Goal: Task Accomplishment & Management: Complete application form

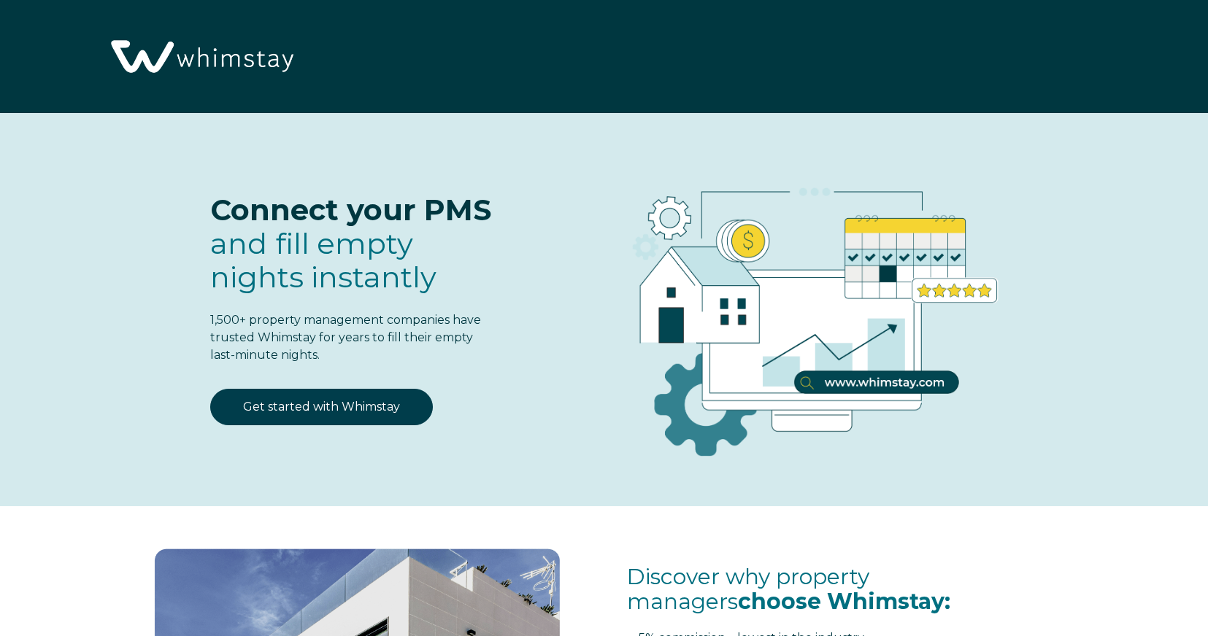
select select "US"
select select "Standard"
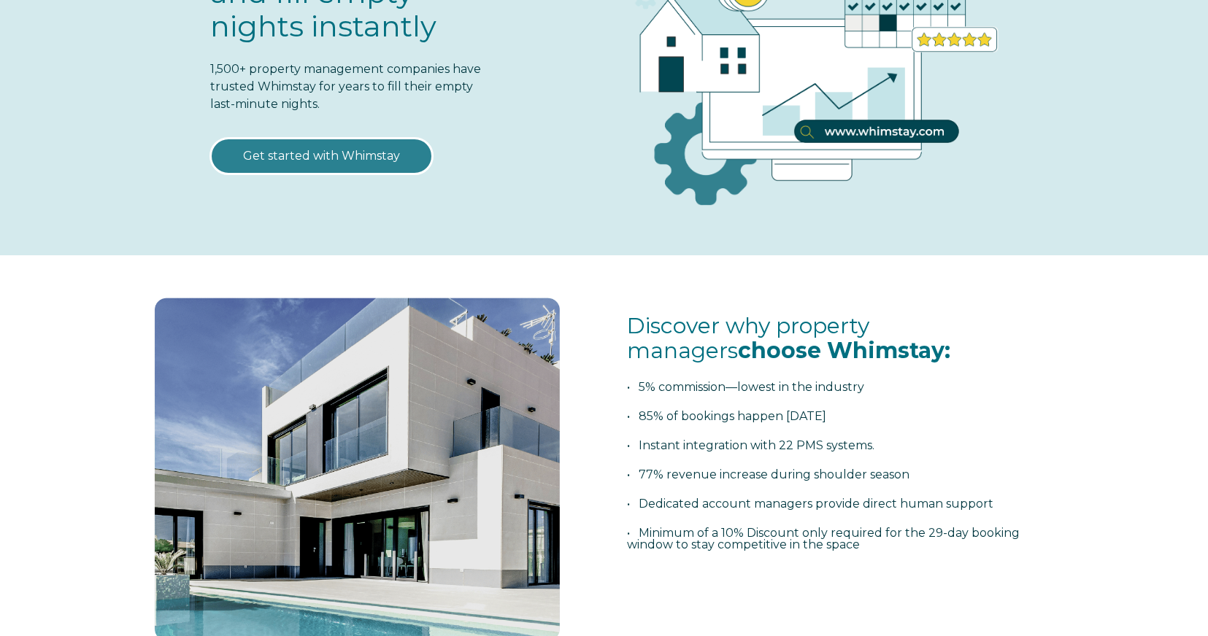
click at [330, 158] on link "Get started with Whimstay" at bounding box center [321, 156] width 223 height 36
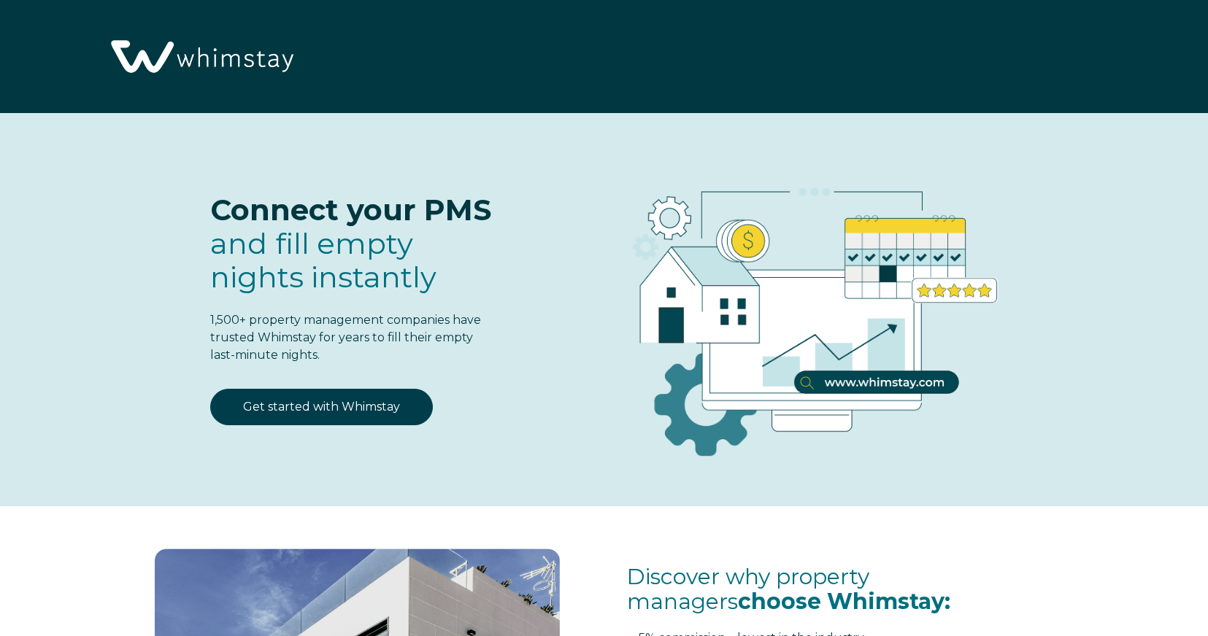
select select "US"
select select "Standard"
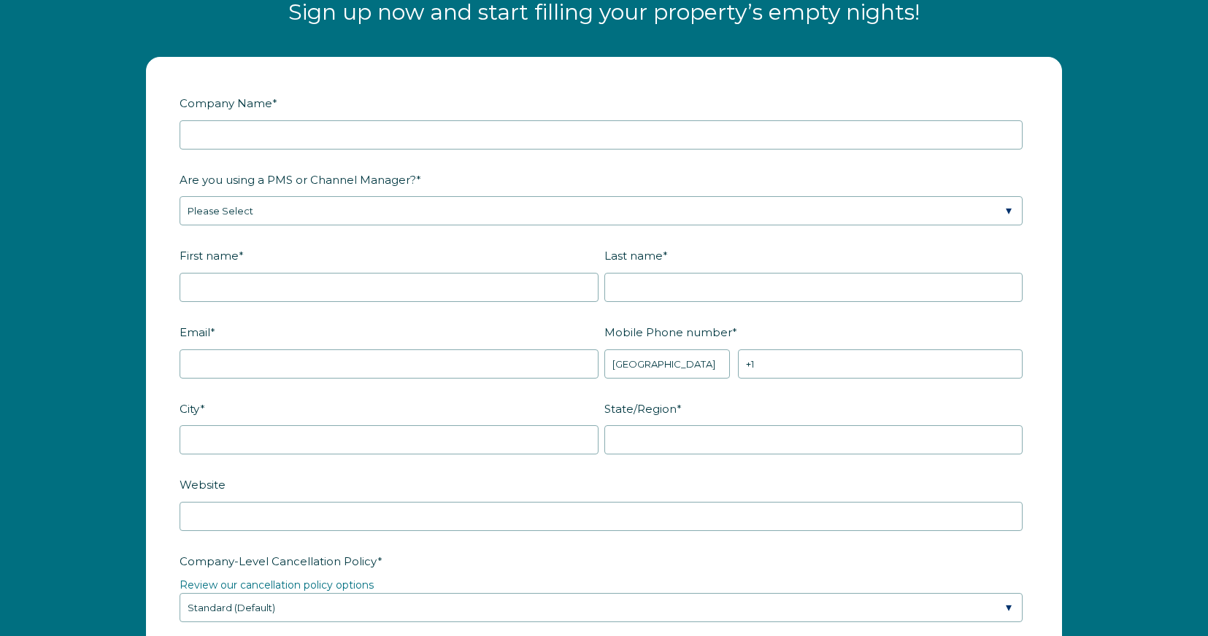
type input "Scenic Stay Collection"
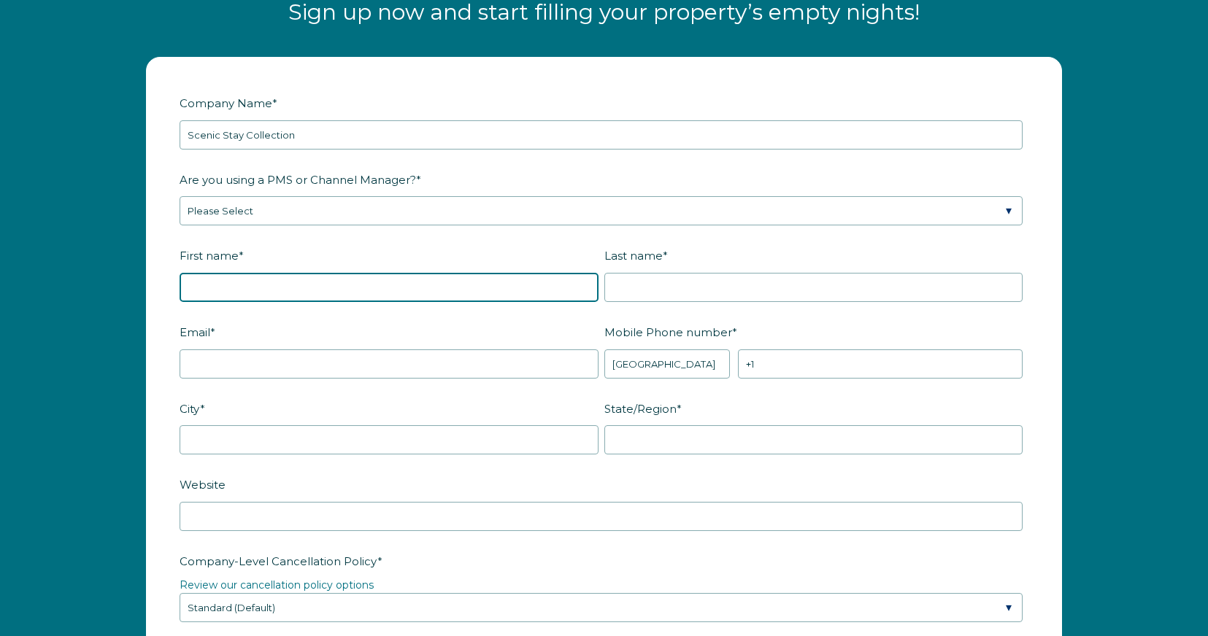
type input "[PERSON_NAME]"
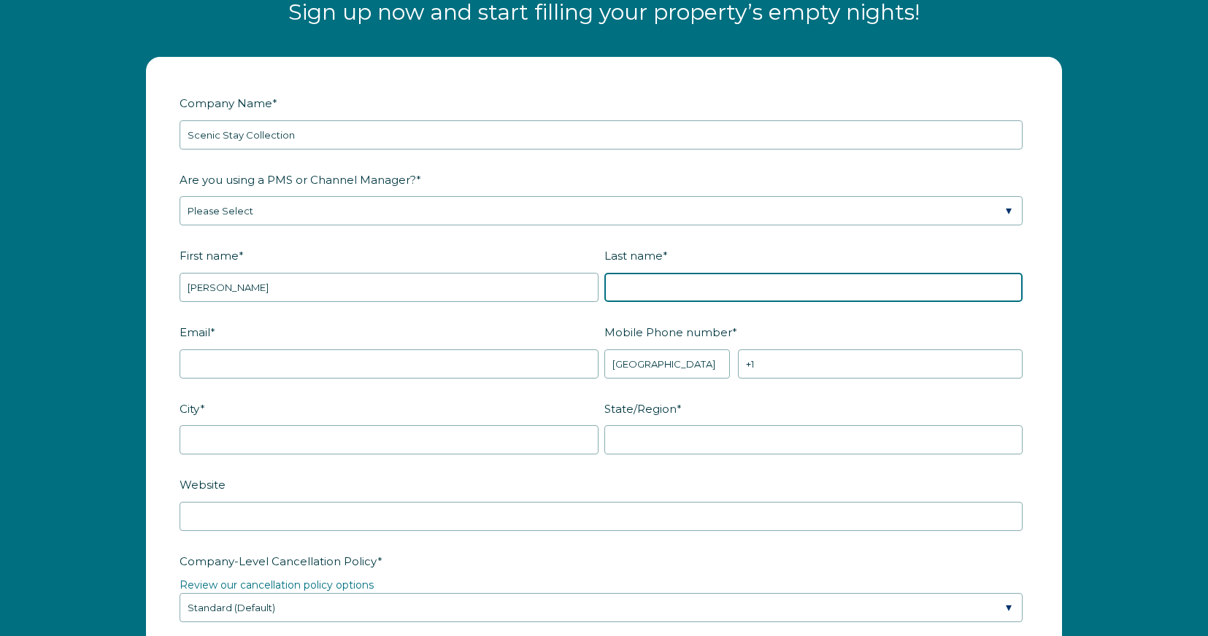
type input "Bulba"
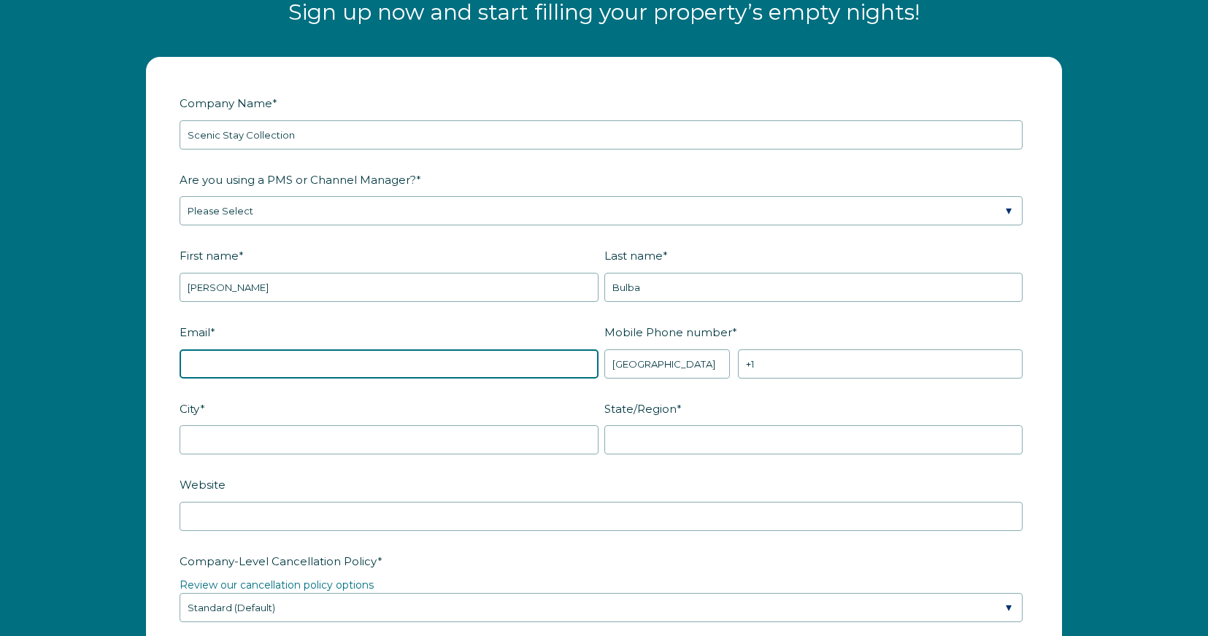
type input "[PERSON_NAME][EMAIL_ADDRESS][DOMAIN_NAME]"
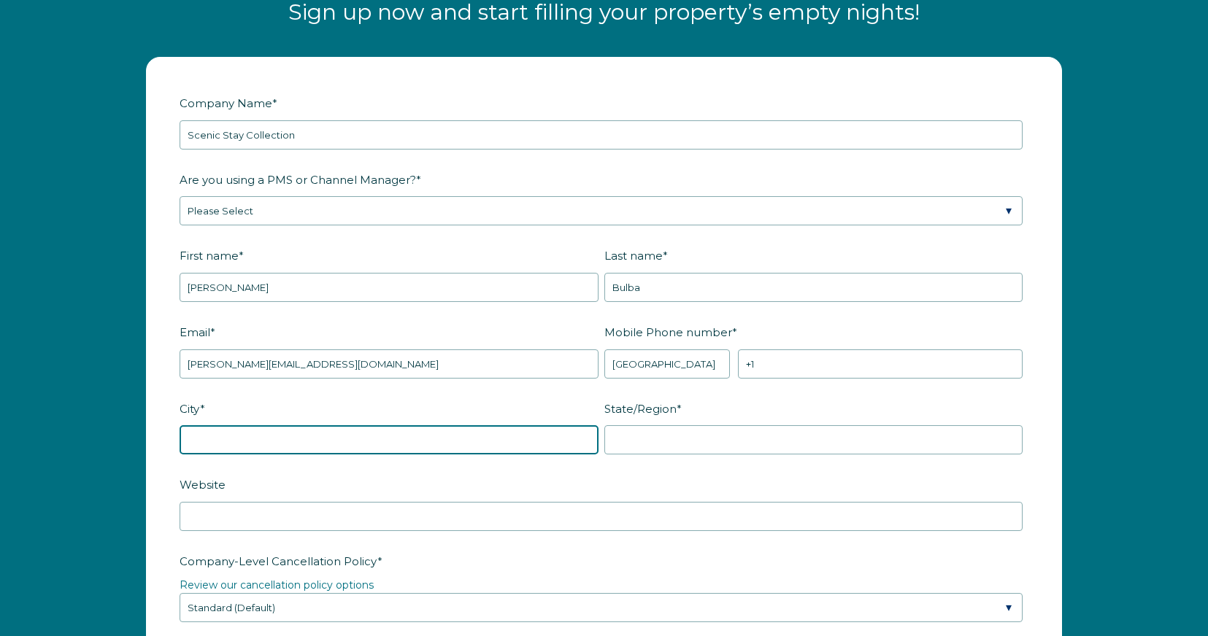
type input "Sevierville"
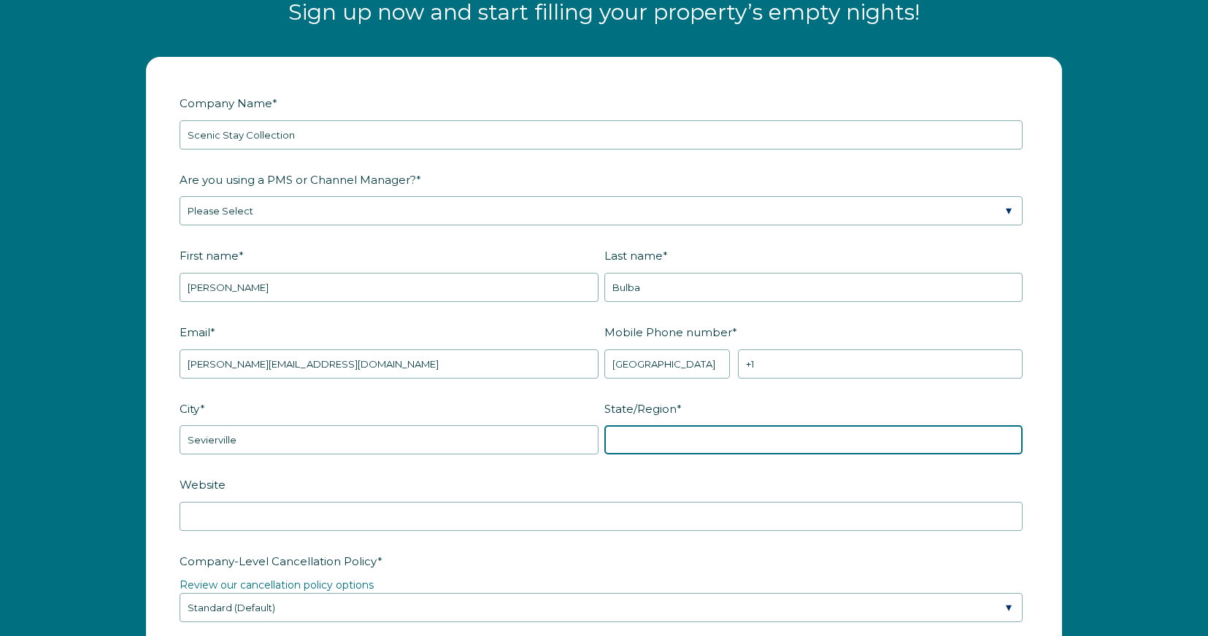
type input "TN"
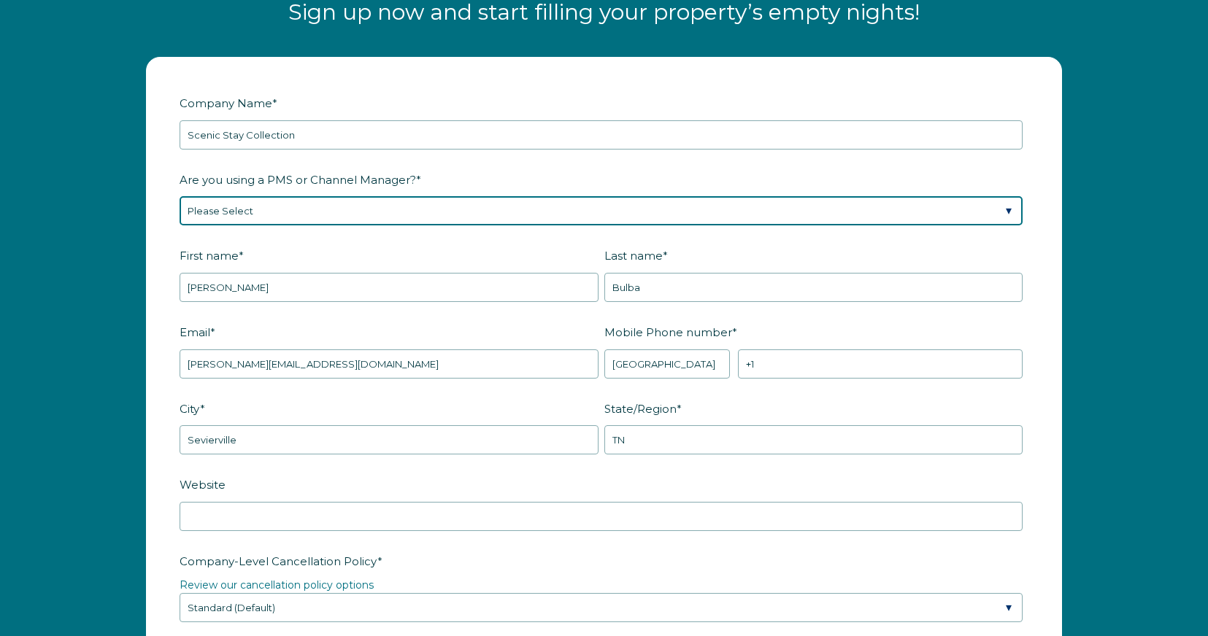
click at [266, 207] on select "Please Select Barefoot BookingPal Boost Brightside CiiRUS Escapia Guesty Hostaw…" at bounding box center [601, 210] width 843 height 29
select select "Guesty"
click at [180, 196] on select "Please Select Barefoot BookingPal Boost Brightside CiiRUS Escapia Guesty Hostaw…" at bounding box center [601, 210] width 843 height 29
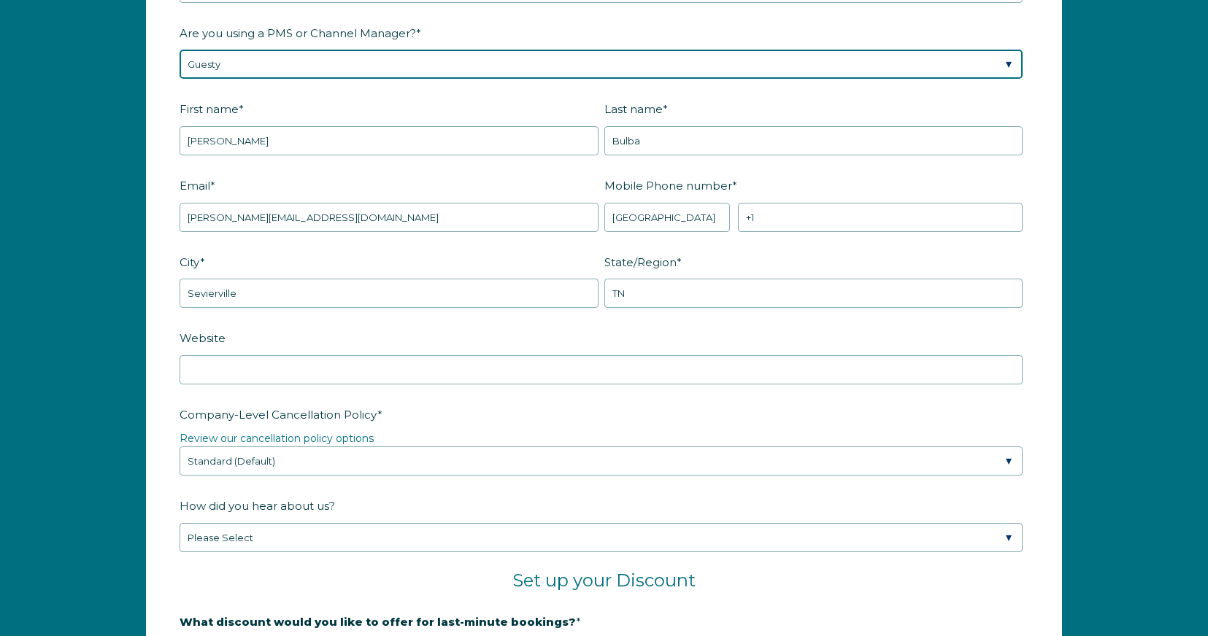
scroll to position [2009, 0]
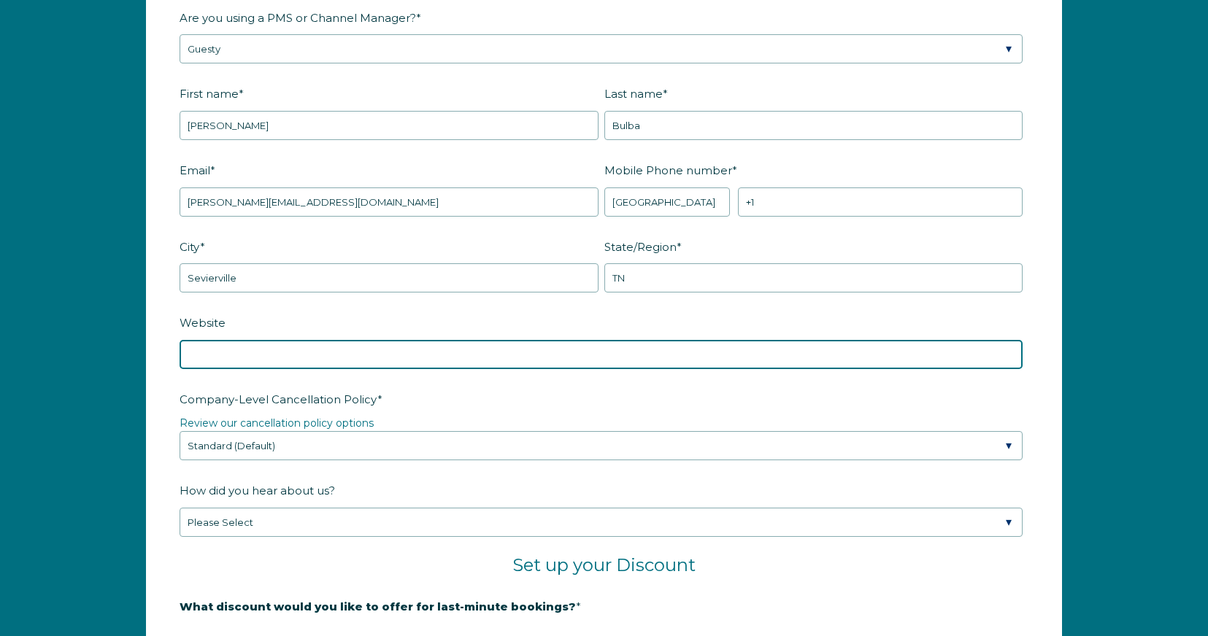
click at [231, 355] on input "Website" at bounding box center [601, 354] width 843 height 29
click at [210, 350] on input "Website" at bounding box center [601, 354] width 843 height 29
paste input "[URL][DOMAIN_NAME]"
type input "[URL][DOMAIN_NAME]"
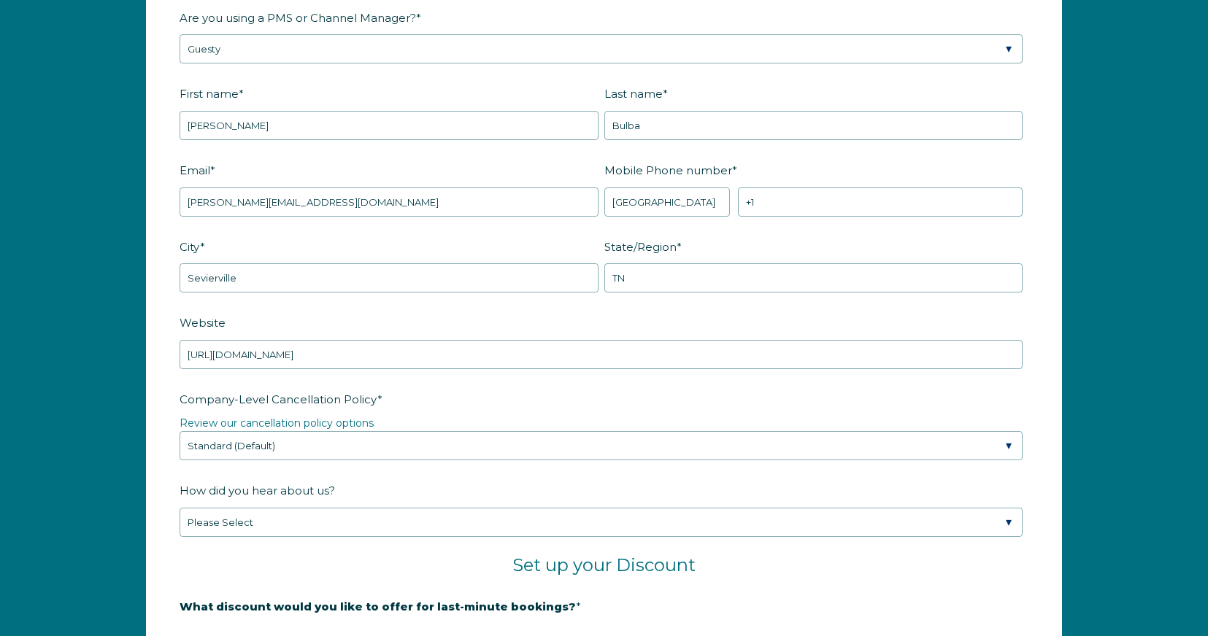
click at [304, 474] on fieldset "Company-Level Cancellation Policy * Review our cancellation policy options Plea…" at bounding box center [604, 433] width 849 height 92
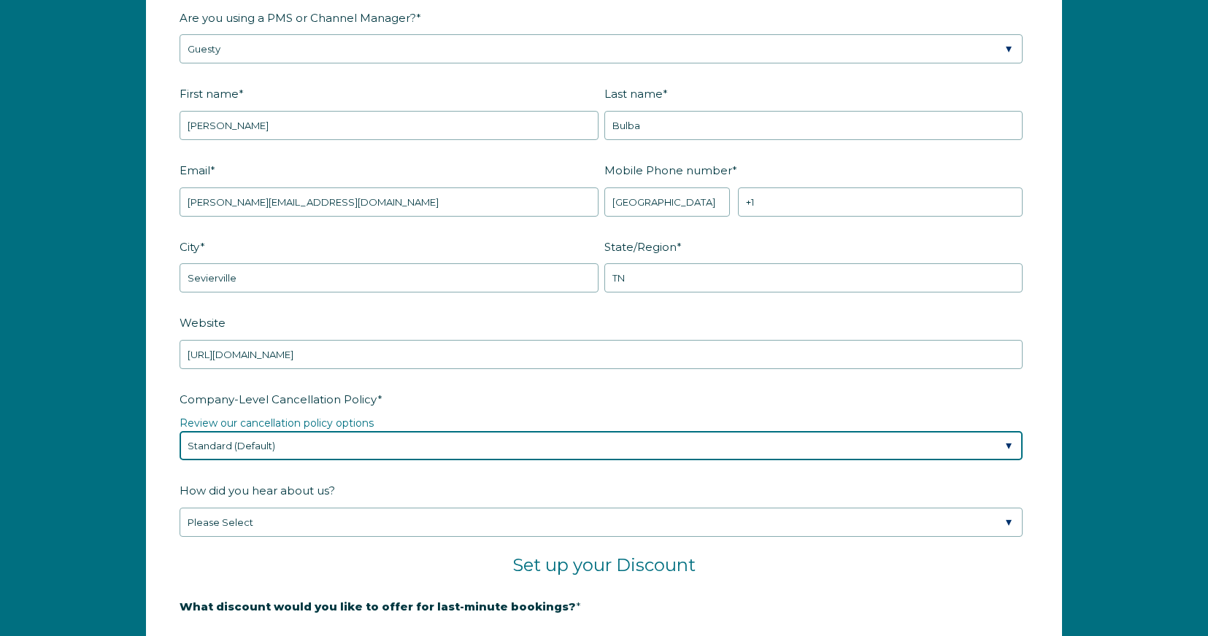
click at [315, 450] on select "Please Select Partial Standard (Default) Moderate Strict" at bounding box center [601, 445] width 843 height 29
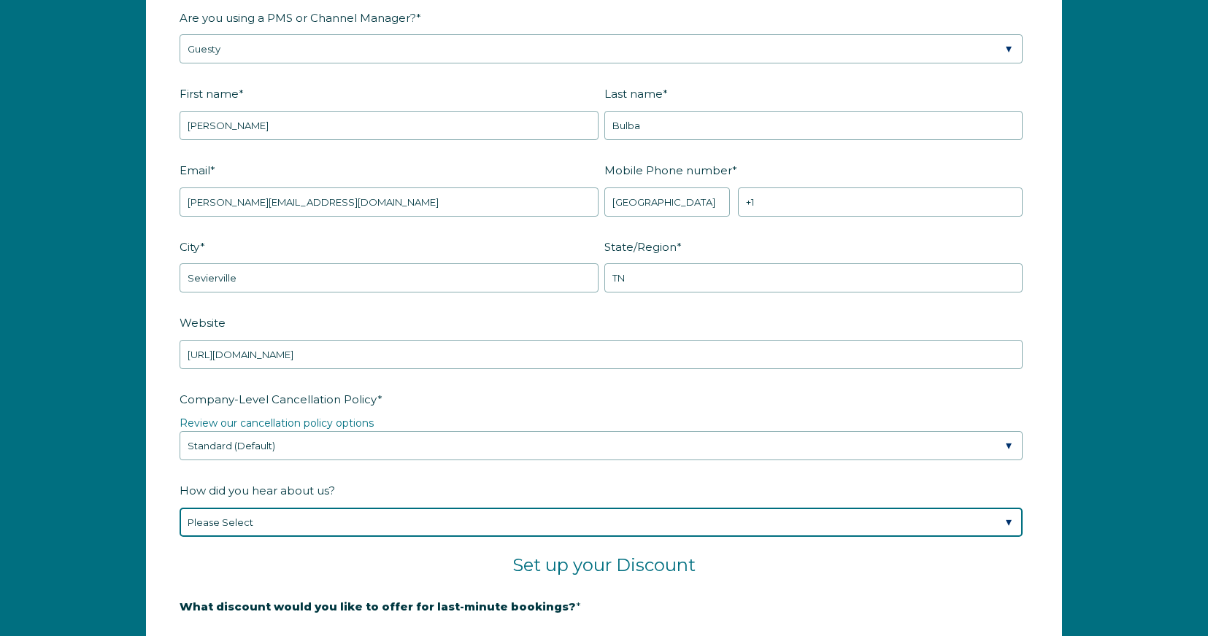
click at [364, 518] on select "Please Select Found Whimstay through a Google search Spoke to a Whimstay salesp…" at bounding box center [601, 522] width 843 height 29
click at [180, 508] on select "Please Select Found Whimstay through a Google search Spoke to a Whimstay salesp…" at bounding box center [601, 522] width 843 height 29
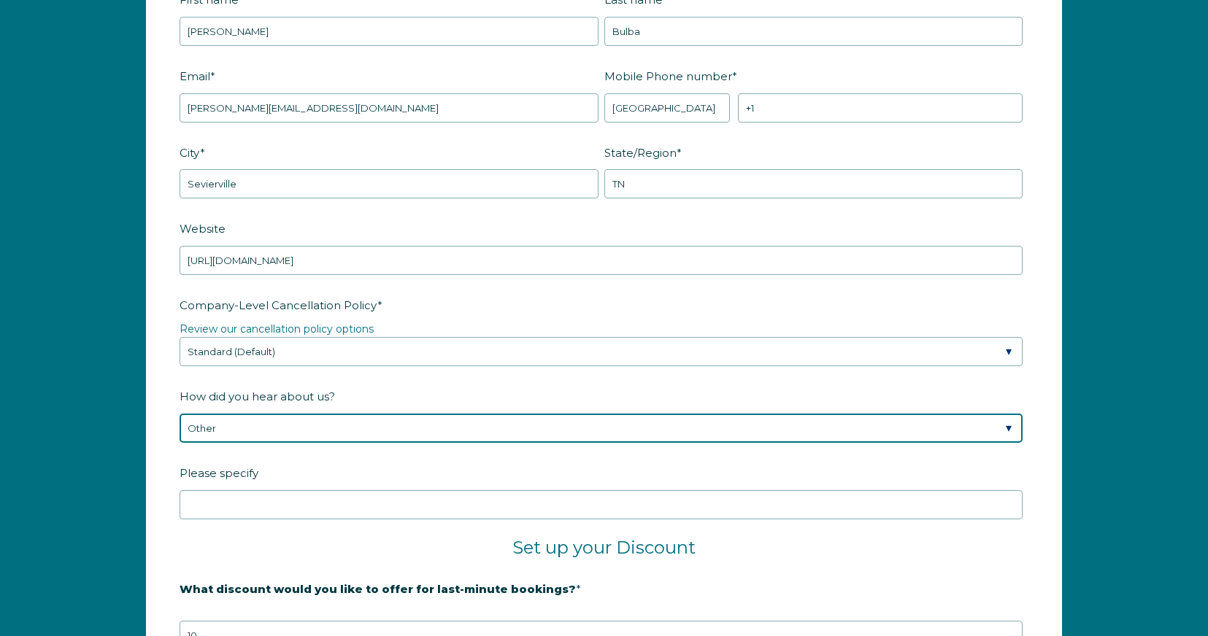
scroll to position [2125, 0]
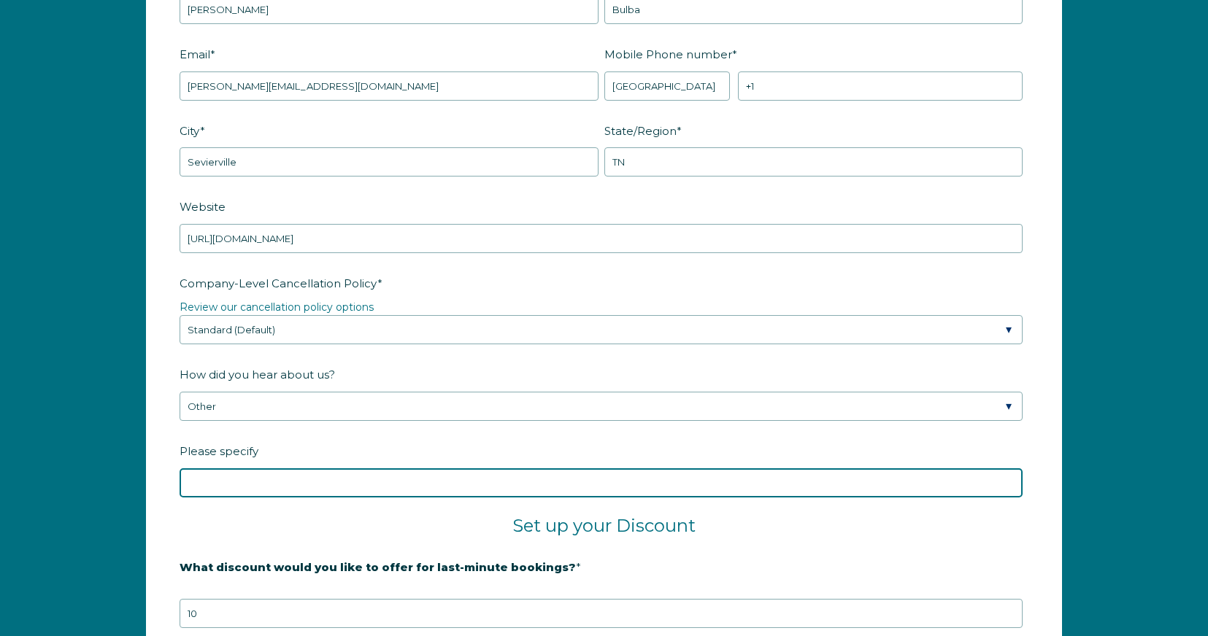
click at [248, 484] on input "Please specify" at bounding box center [601, 483] width 843 height 29
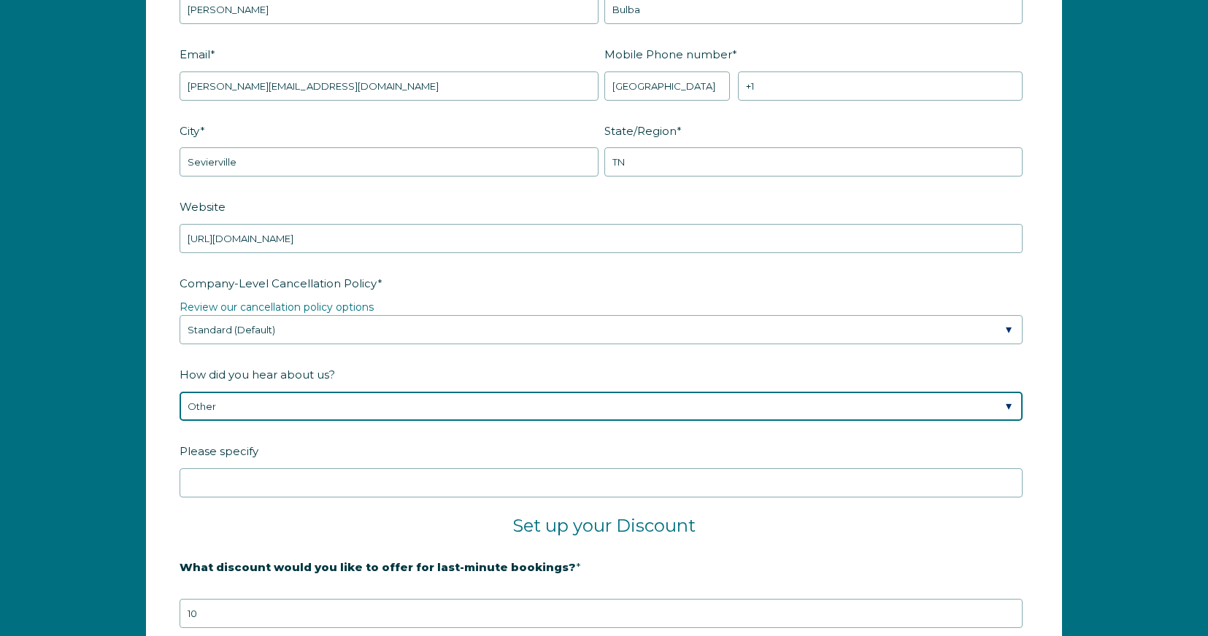
click at [260, 406] on select "Please Select Found Whimstay through a Google search Spoke to a Whimstay salesp…" at bounding box center [601, 406] width 843 height 29
select select "Referral from a Friend"
click at [180, 392] on select "Please Select Found Whimstay through a Google search Spoke to a Whimstay salesp…" at bounding box center [601, 406] width 843 height 29
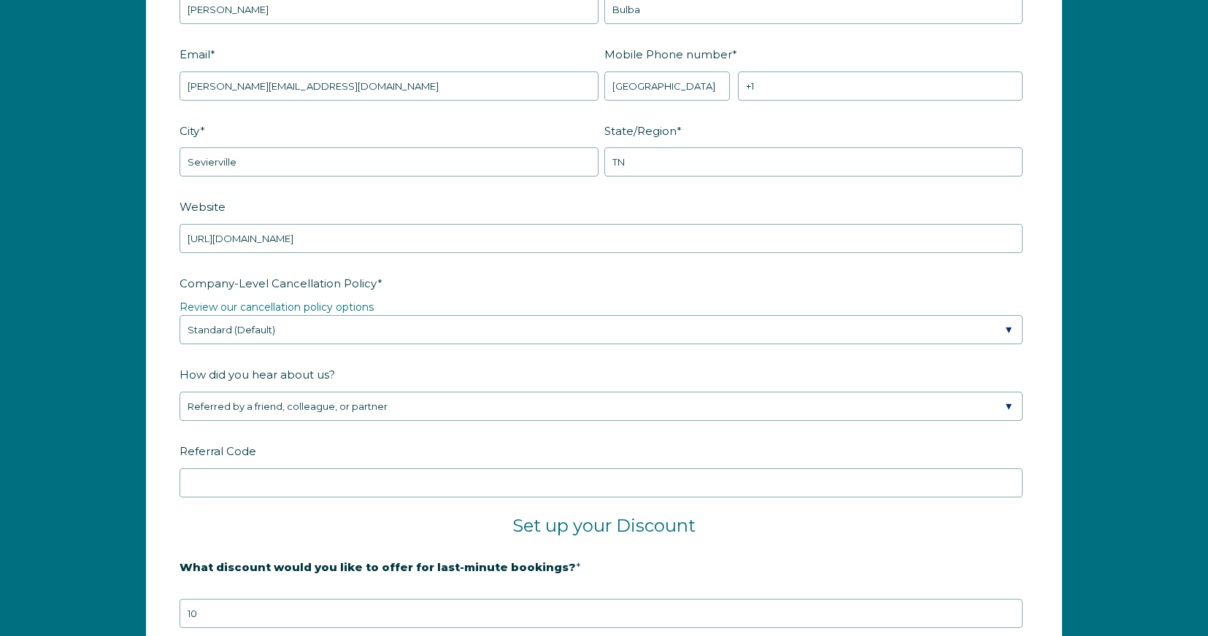
click at [262, 522] on h2 "Set up your Discount" at bounding box center [604, 526] width 849 height 22
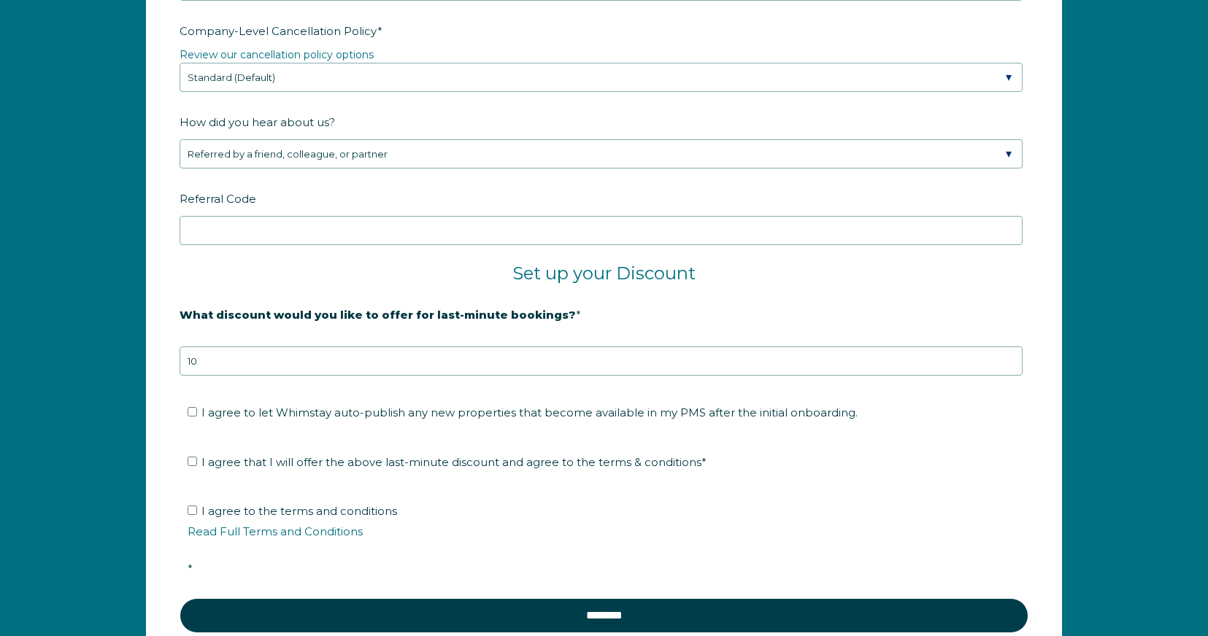
scroll to position [2394, 0]
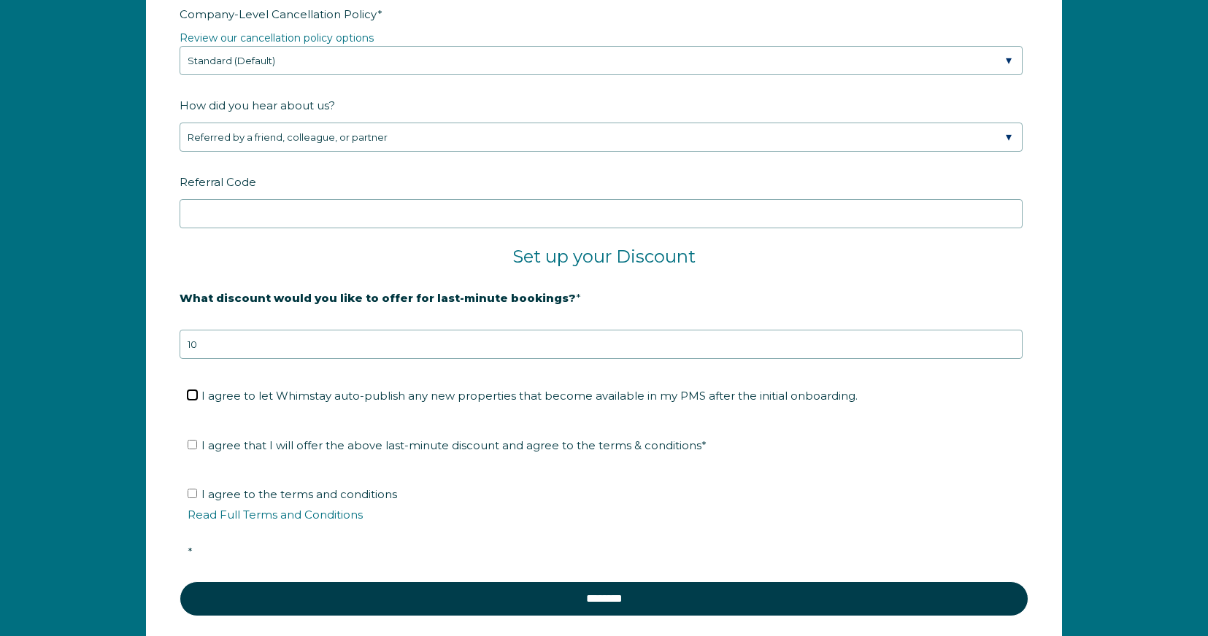
click at [193, 393] on input "I agree to let Whimstay auto-publish any new properties that become available i…" at bounding box center [192, 394] width 9 height 9
checkbox input "true"
click at [195, 444] on input "I agree that I will offer the above last-minute discount and agree to the terms…" at bounding box center [192, 444] width 9 height 9
checkbox input "true"
drag, startPoint x: 192, startPoint y: 493, endPoint x: 189, endPoint y: 437, distance: 55.5
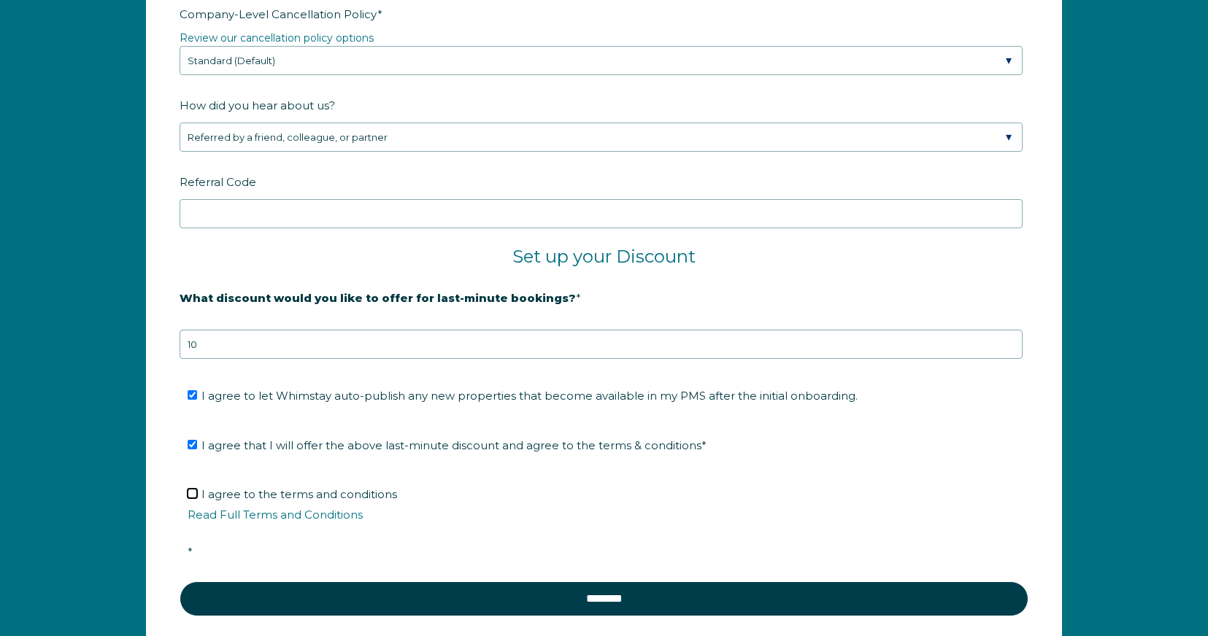
click at [192, 492] on input "I agree to the terms and conditions Read Full Terms and Conditions *" at bounding box center [192, 493] width 9 height 9
checkbox input "true"
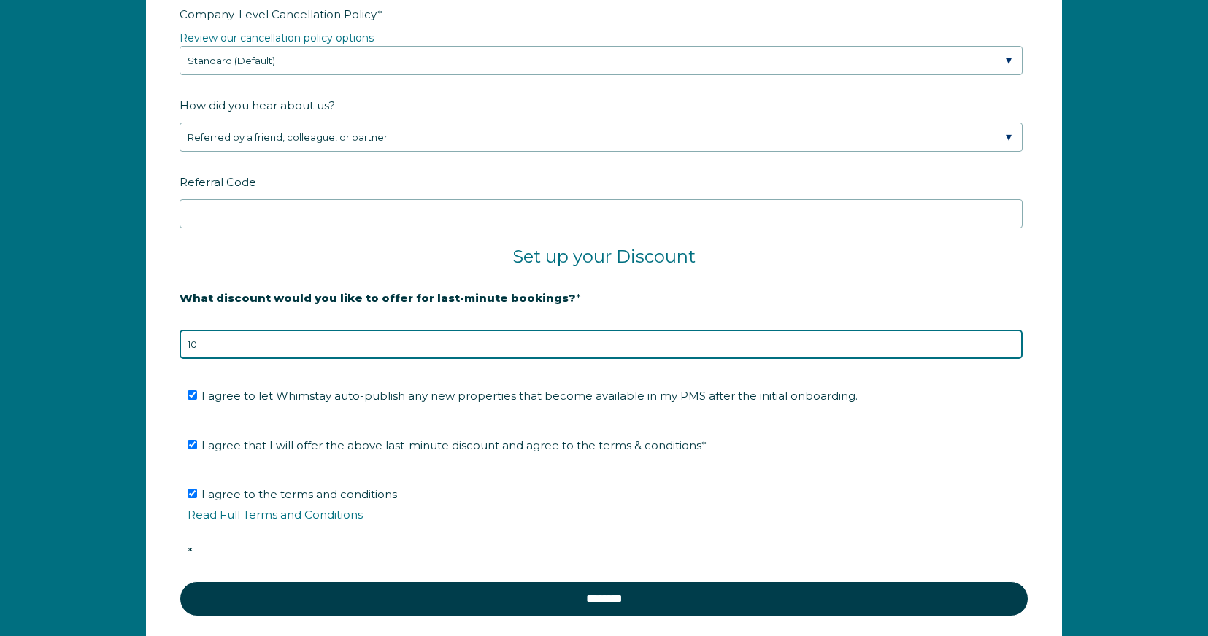
click at [204, 342] on input "10" at bounding box center [601, 344] width 843 height 29
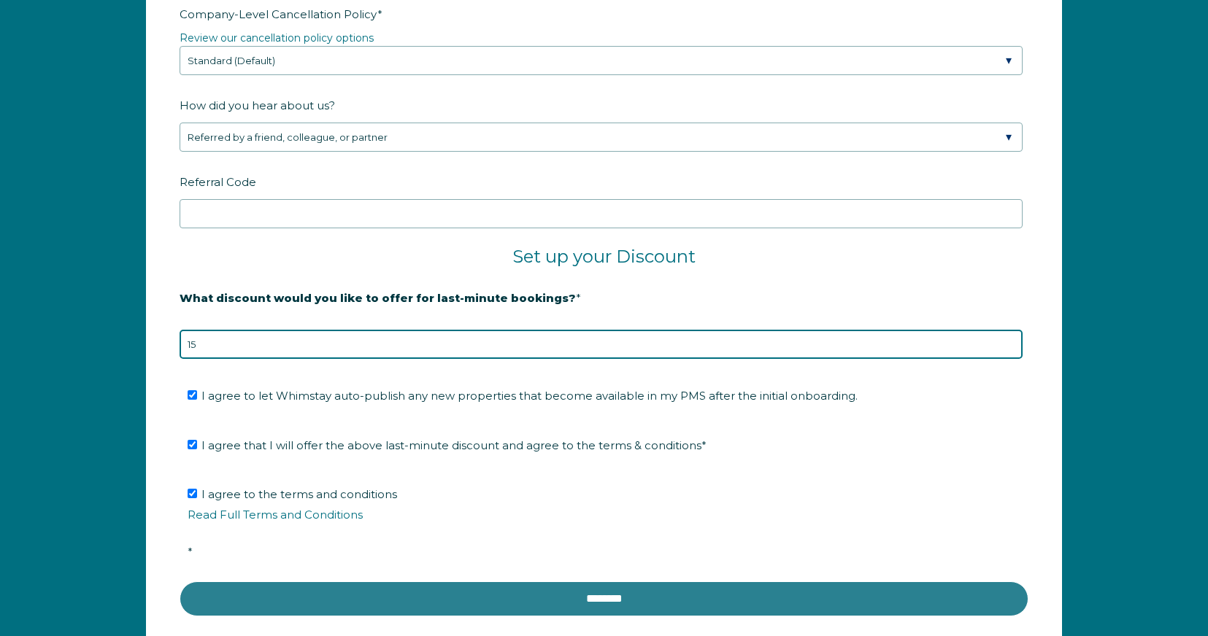
type input "15"
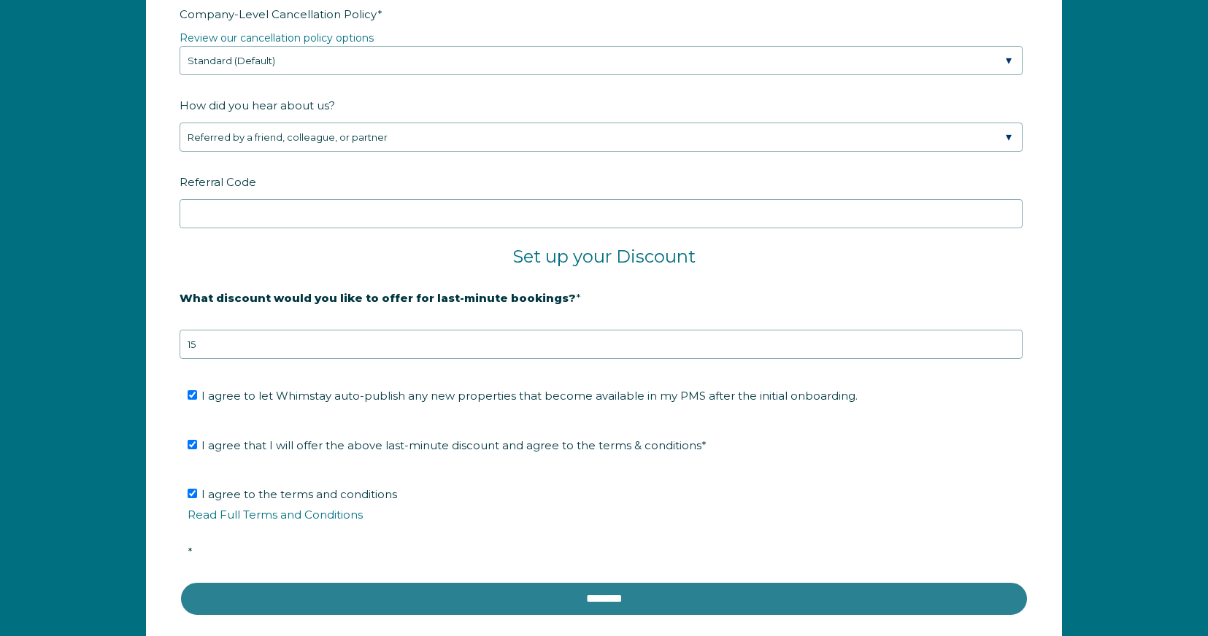
click at [663, 600] on input "********" at bounding box center [604, 599] width 849 height 35
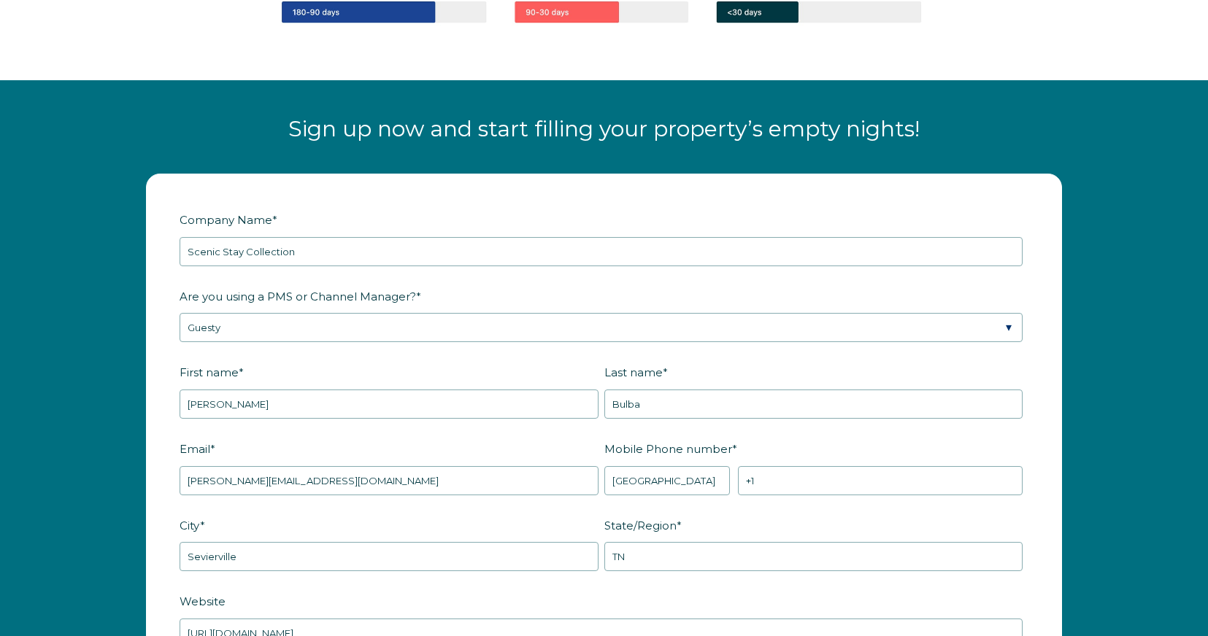
scroll to position [1734, 0]
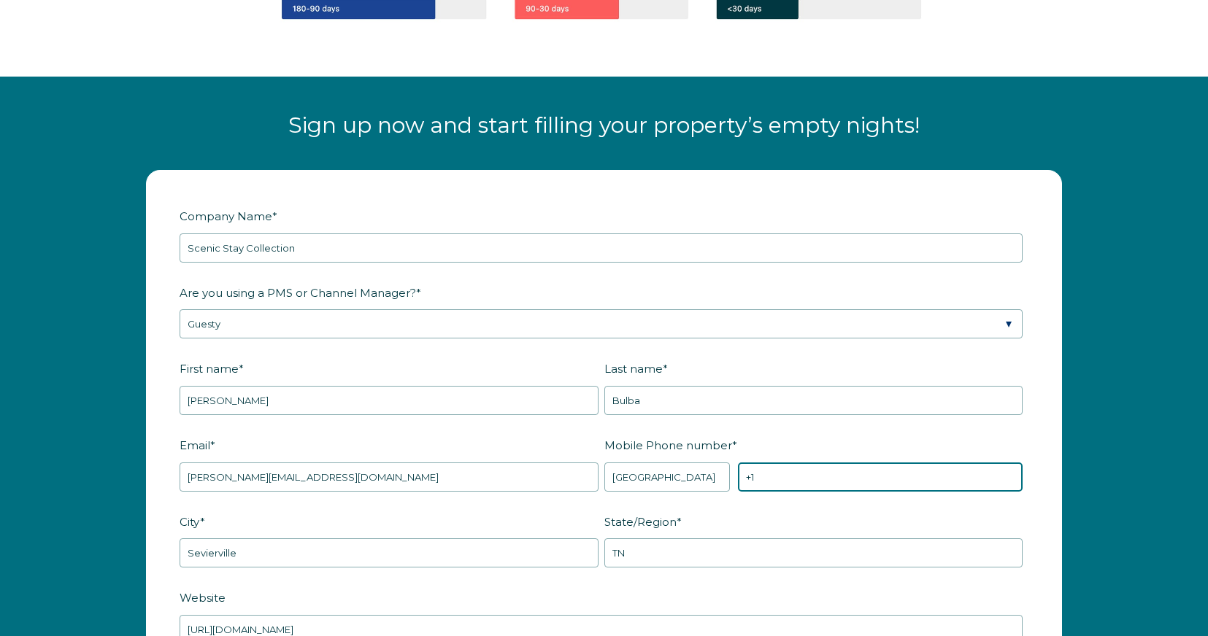
click at [793, 474] on input "+1" at bounding box center [880, 477] width 285 height 29
type input "[PHONE_NUMBER]"
click at [976, 509] on label "State/Region *" at bounding box center [816, 522] width 425 height 26
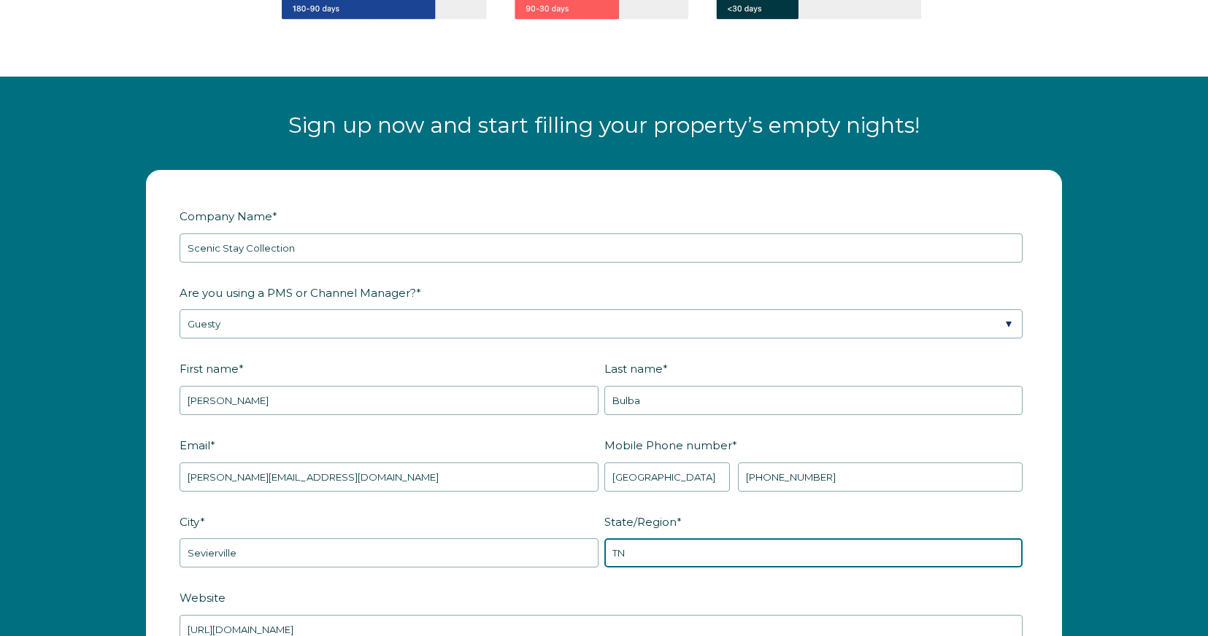
click at [976, 539] on input "TN" at bounding box center [813, 553] width 419 height 29
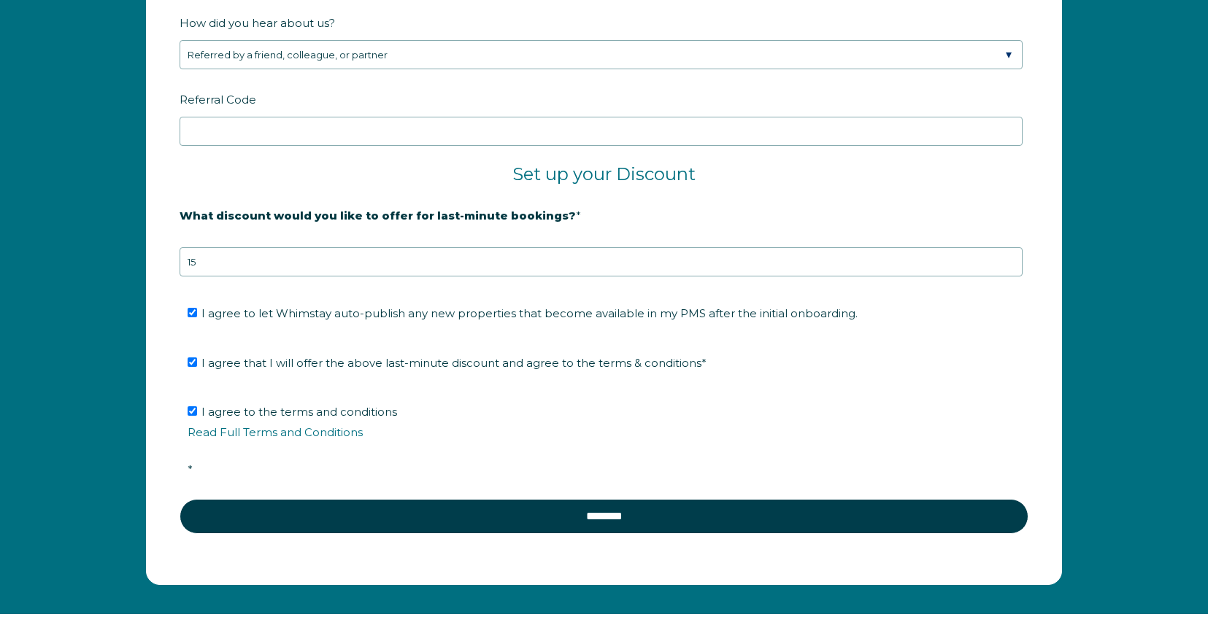
scroll to position [2486, 0]
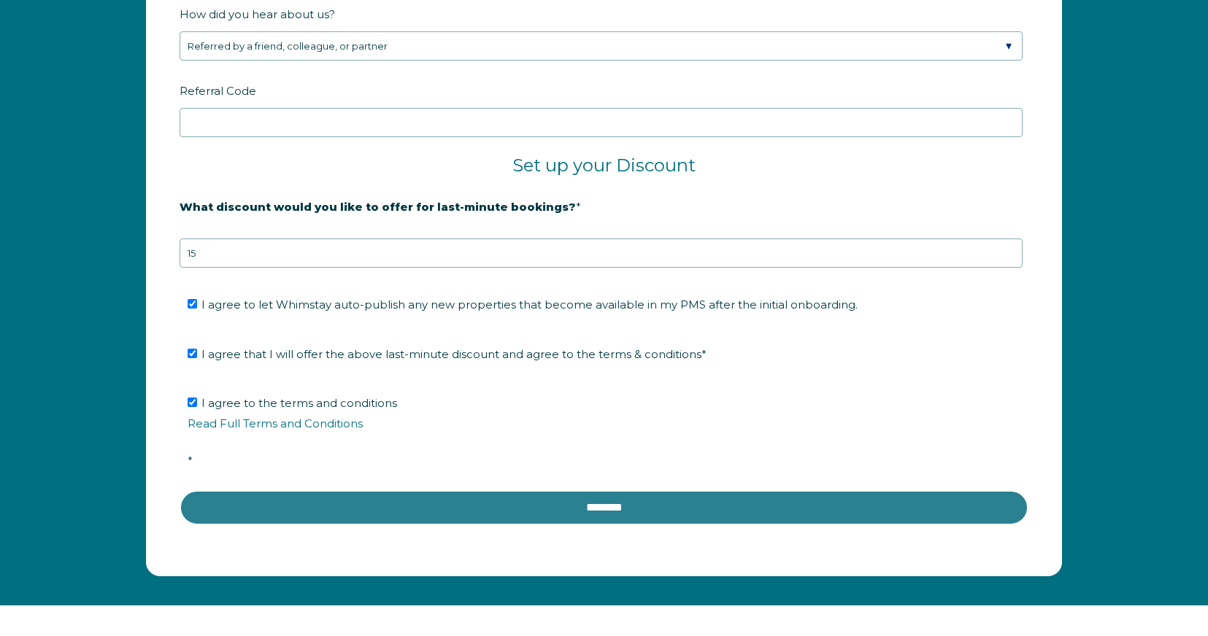
click at [597, 504] on input "********" at bounding box center [604, 507] width 849 height 35
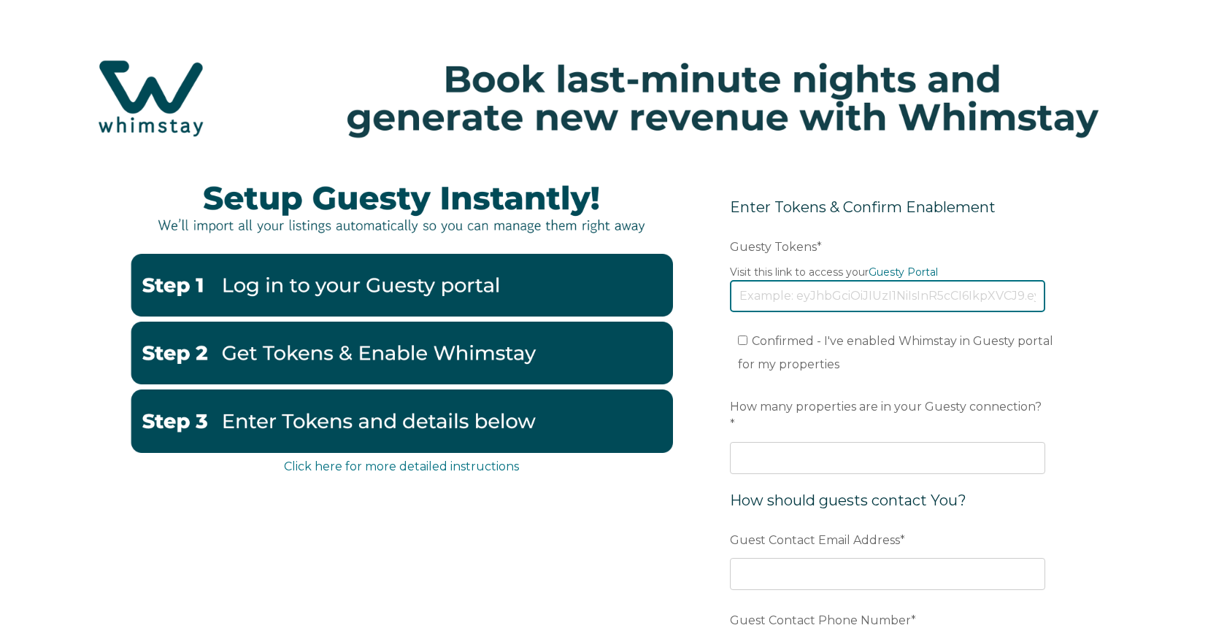
click at [790, 298] on input "Guesty Tokens *" at bounding box center [887, 296] width 315 height 32
paste input "[SECURITY_DATA]"
type input "eyJhbGciOiJIUzI1NiIsInR5cCI6IkpXVCJ9.eyJ0b2tlbklkIjoiNjhlNTcxNTU5NWVlODM5Nzk5NT…"
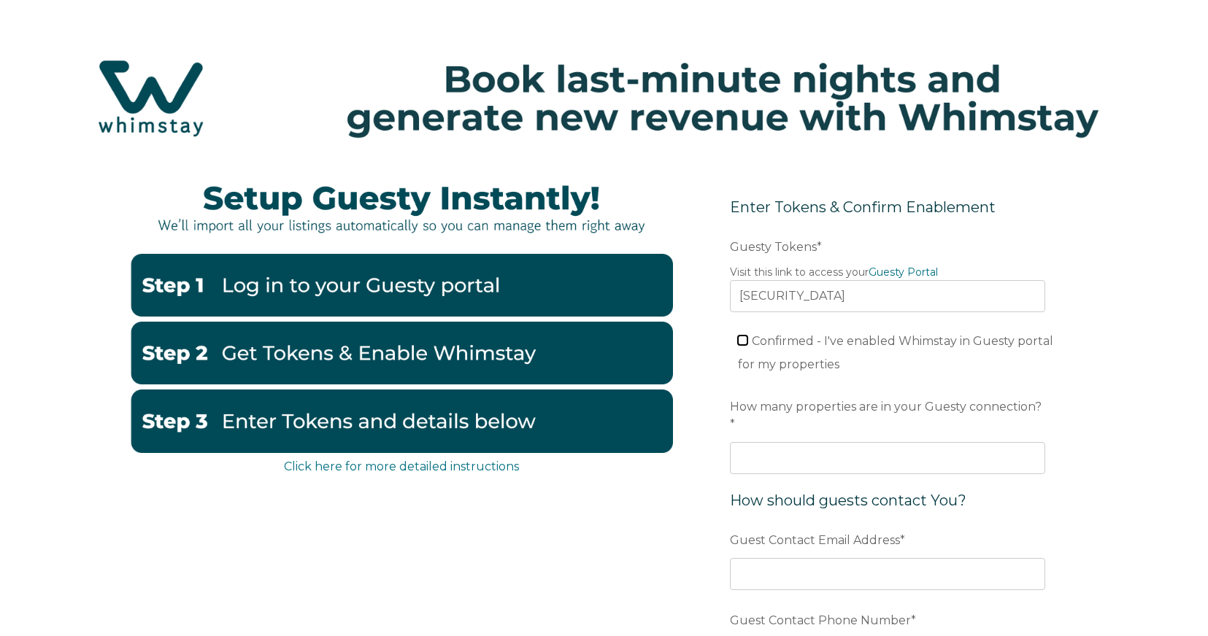
scroll to position [0, 0]
click at [744, 341] on input "Confirmed - I've enabled Whimstay in Guesty portal for my properties" at bounding box center [742, 340] width 9 height 9
checkbox input "true"
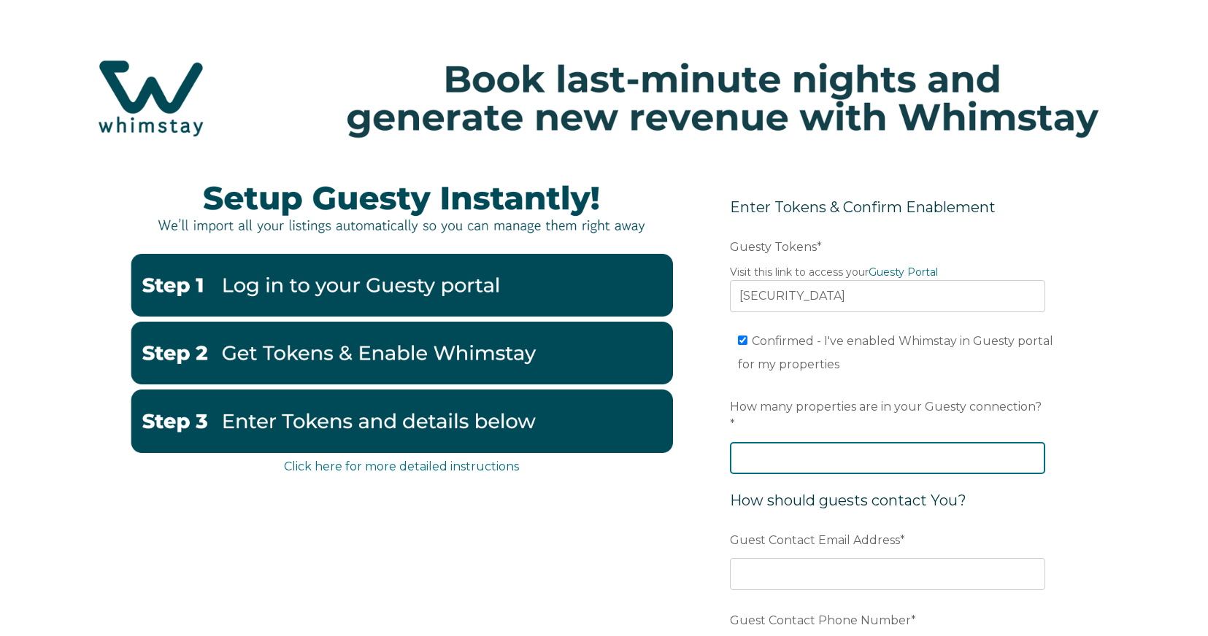
click at [794, 442] on input "How many properties are in your Guesty connection? *" at bounding box center [887, 458] width 315 height 32
click at [1029, 442] on input "1" at bounding box center [887, 458] width 315 height 32
click at [1029, 442] on input "2" at bounding box center [887, 458] width 315 height 32
click at [1029, 442] on input "3" at bounding box center [887, 458] width 315 height 32
click at [1029, 442] on input "4" at bounding box center [887, 458] width 315 height 32
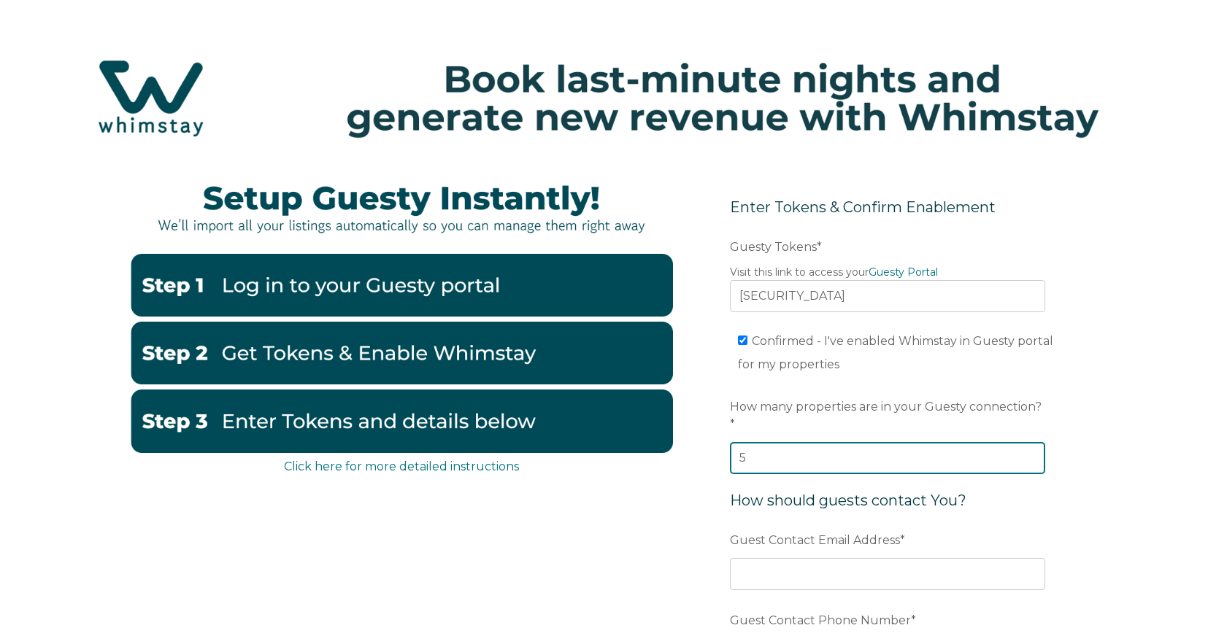
click at [1029, 442] on input "5" at bounding box center [887, 458] width 315 height 32
type input "6"
click at [1028, 442] on input "6" at bounding box center [887, 458] width 315 height 32
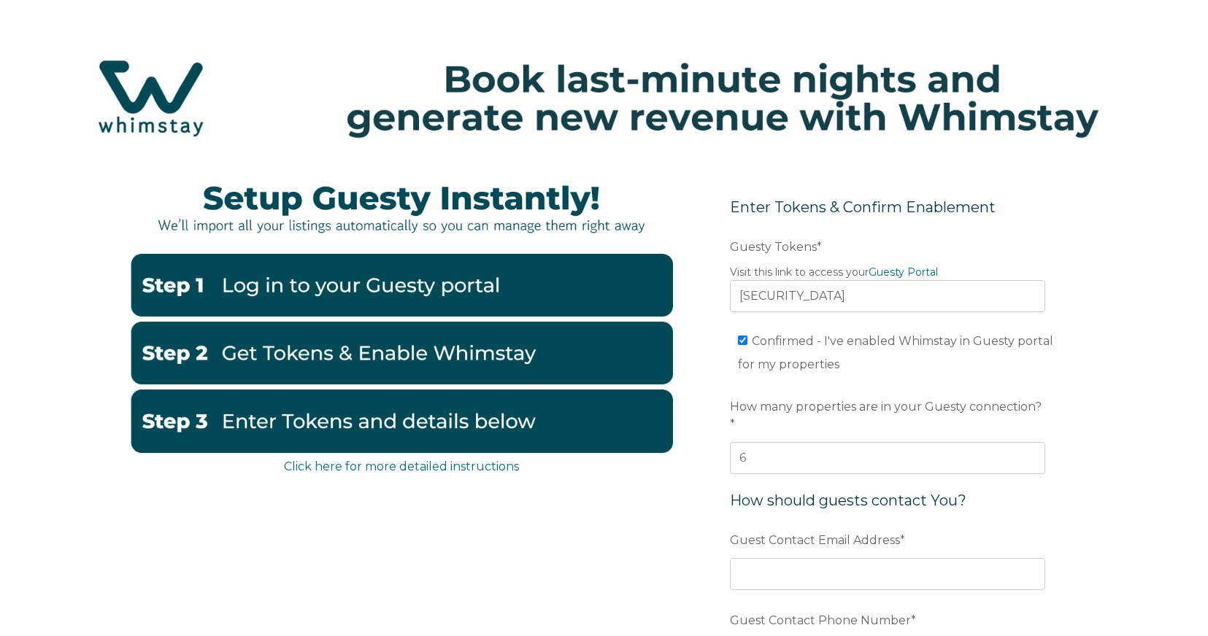
click at [1055, 509] on form "Enter Tokens & Confirm Enablement Preferred language Email Guesty Tokens * Visi…" at bounding box center [887, 474] width 381 height 616
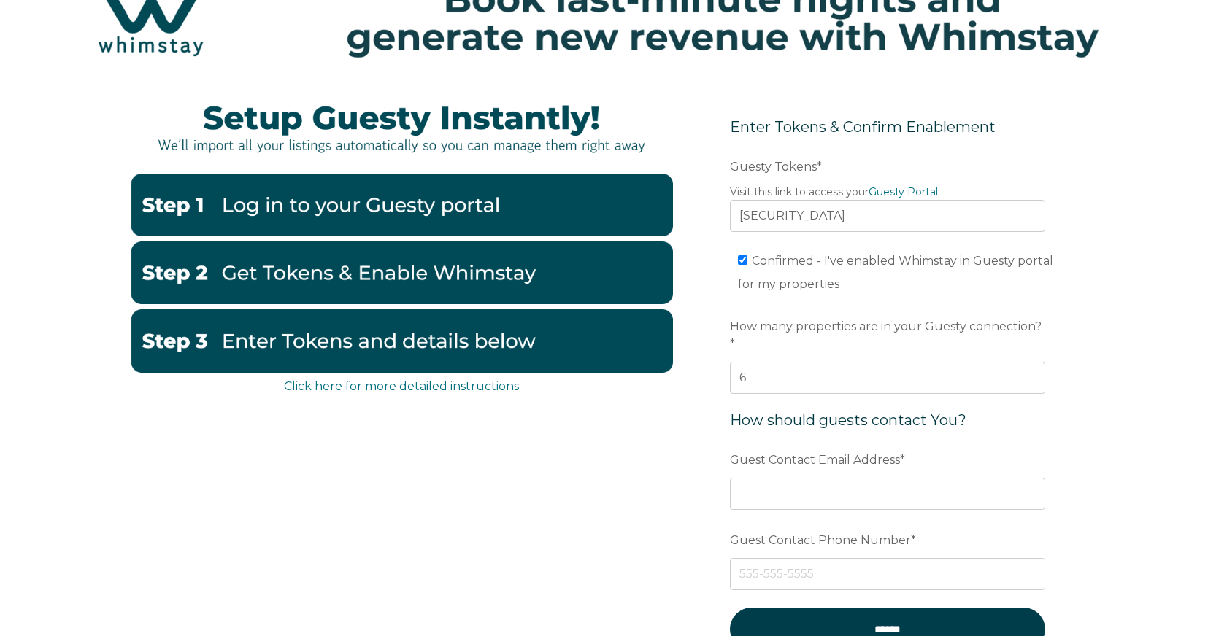
scroll to position [155, 0]
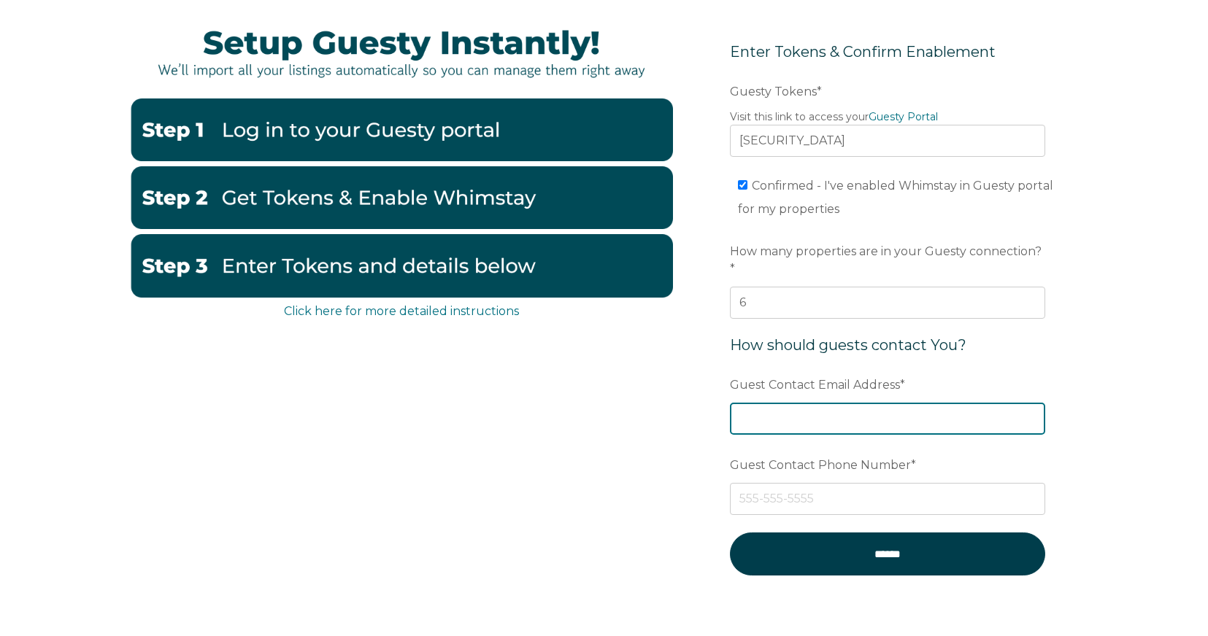
click at [760, 403] on input "Guest Contact Email Address *" at bounding box center [887, 419] width 315 height 32
type input "robin@scenicstaycollection.com"
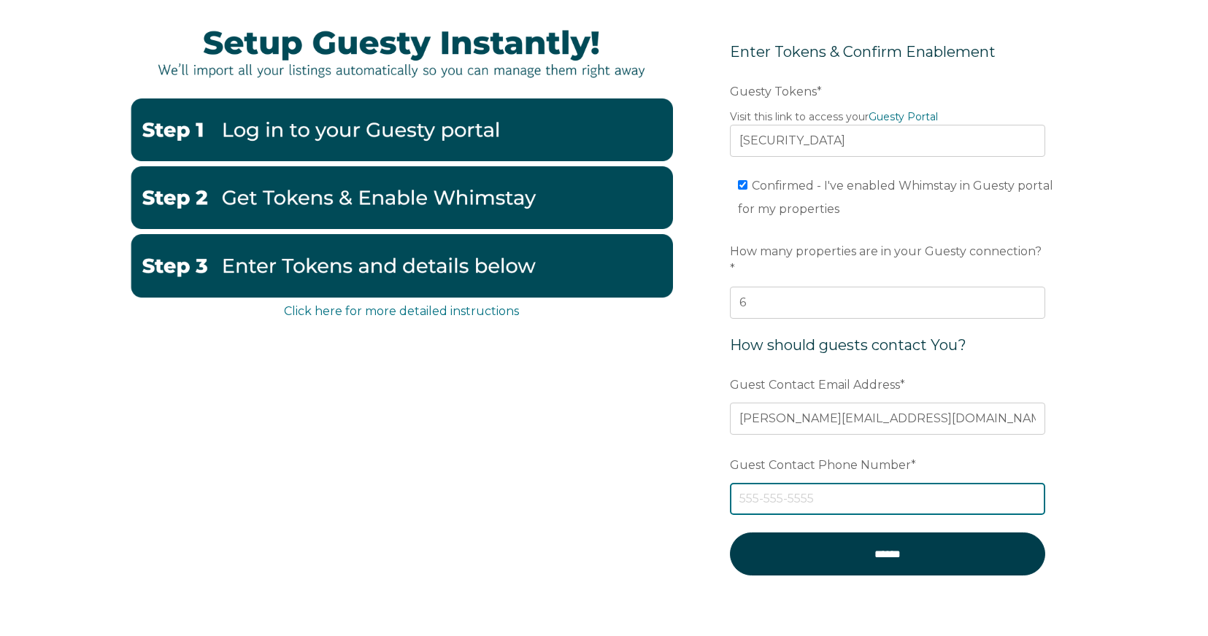
click at [819, 485] on input "Guest Contact Phone Number *" at bounding box center [887, 499] width 315 height 32
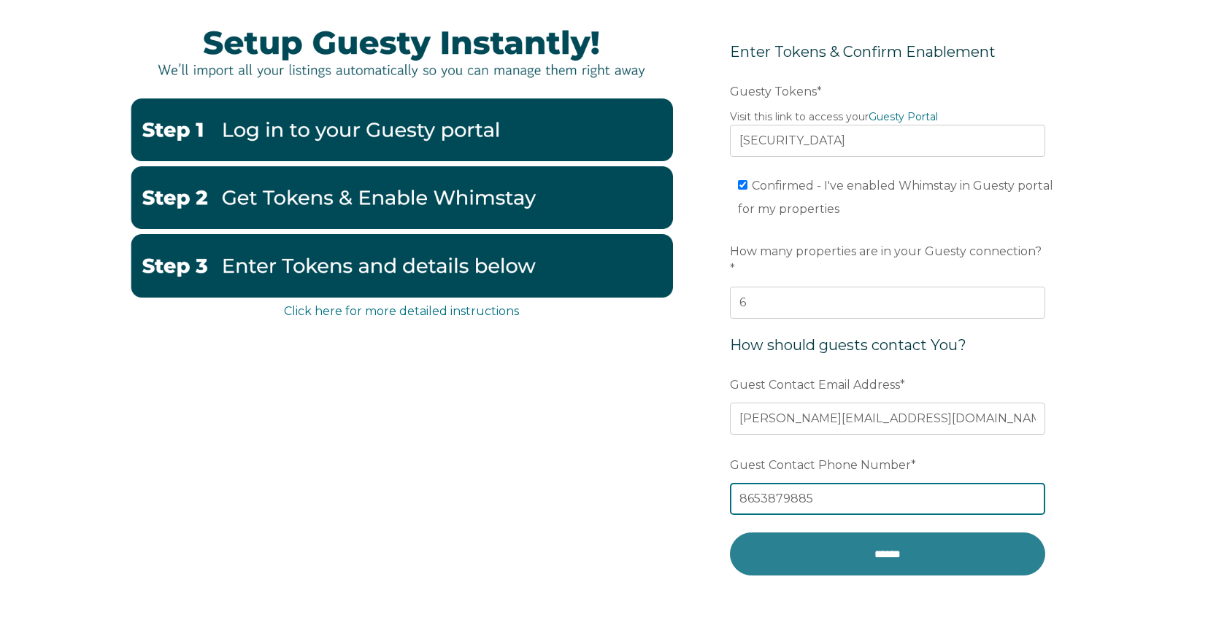
type input "8653879885"
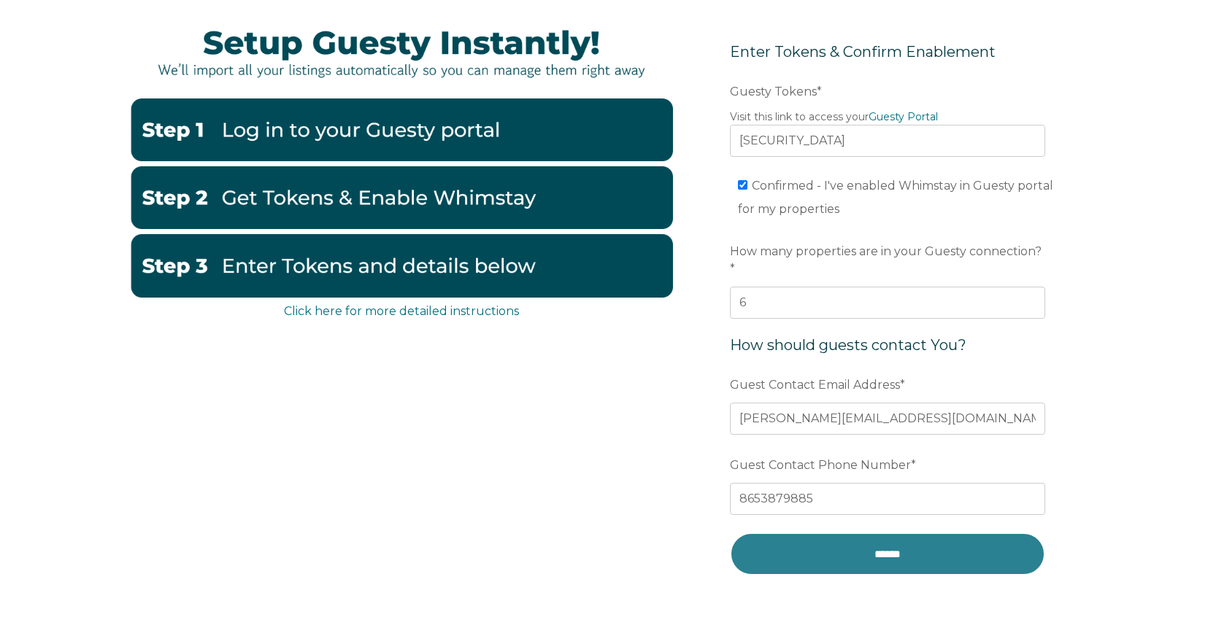
click at [861, 539] on input "******" at bounding box center [887, 554] width 315 height 43
